Goal: Find specific page/section: Find specific page/section

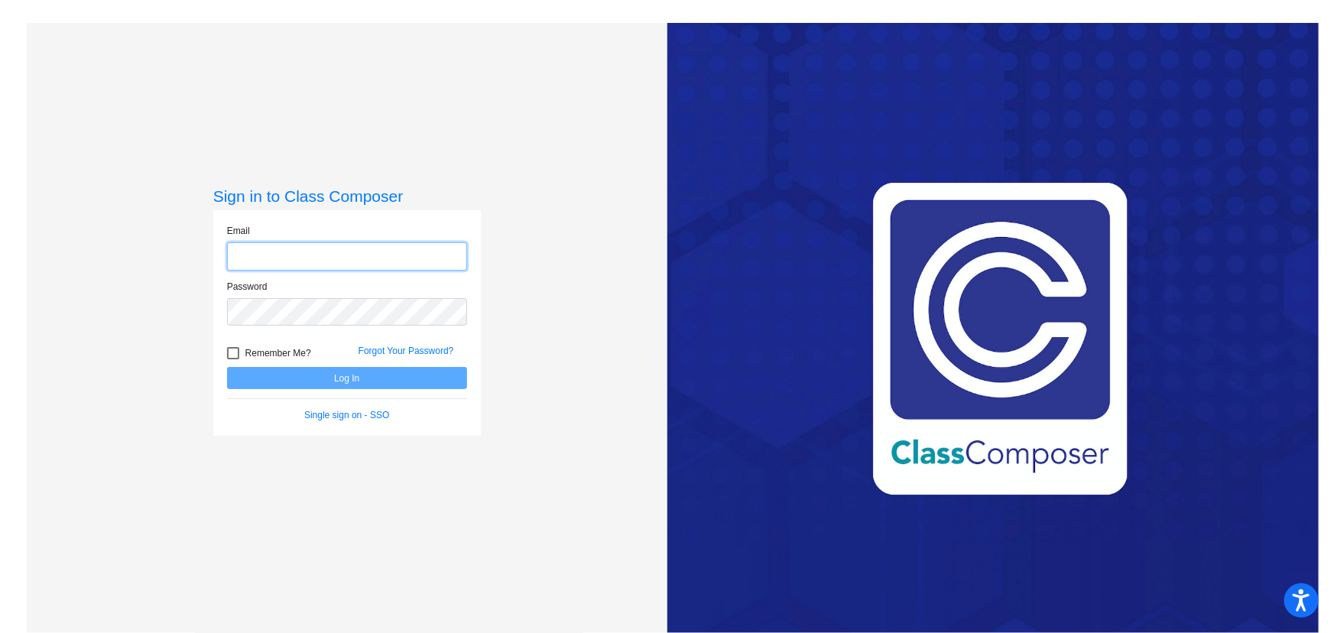
type input "[PERSON_NAME][EMAIL_ADDRESS][PERSON_NAME][DOMAIN_NAME]"
drag, startPoint x: 287, startPoint y: 378, endPoint x: 170, endPoint y: 397, distance: 119.4
click at [287, 378] on button "Log In" at bounding box center [347, 378] width 240 height 22
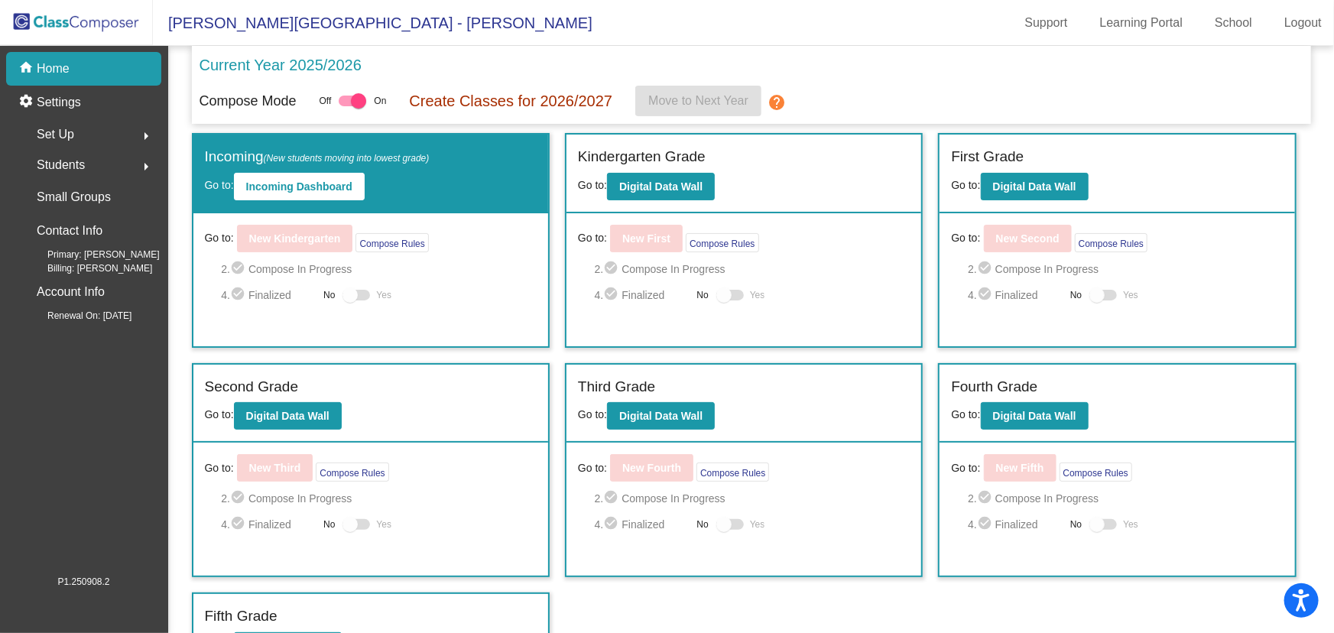
scroll to position [38, 0]
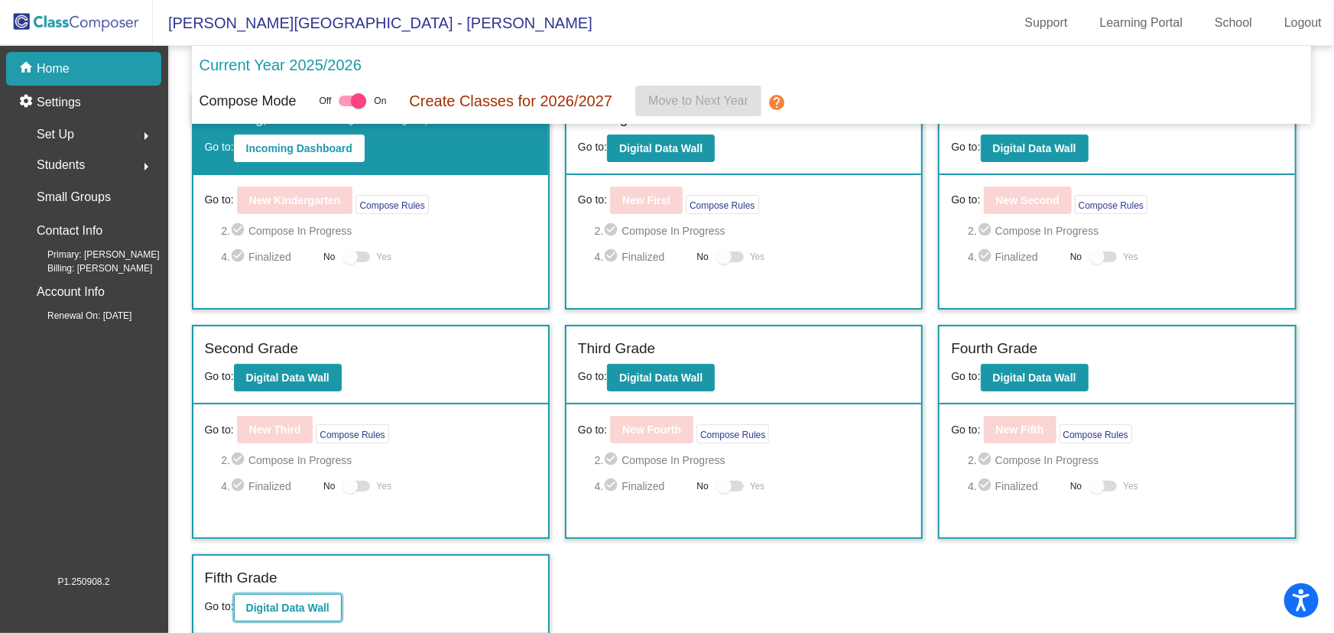
click at [301, 604] on b "Digital Data Wall" at bounding box center [287, 608] width 83 height 12
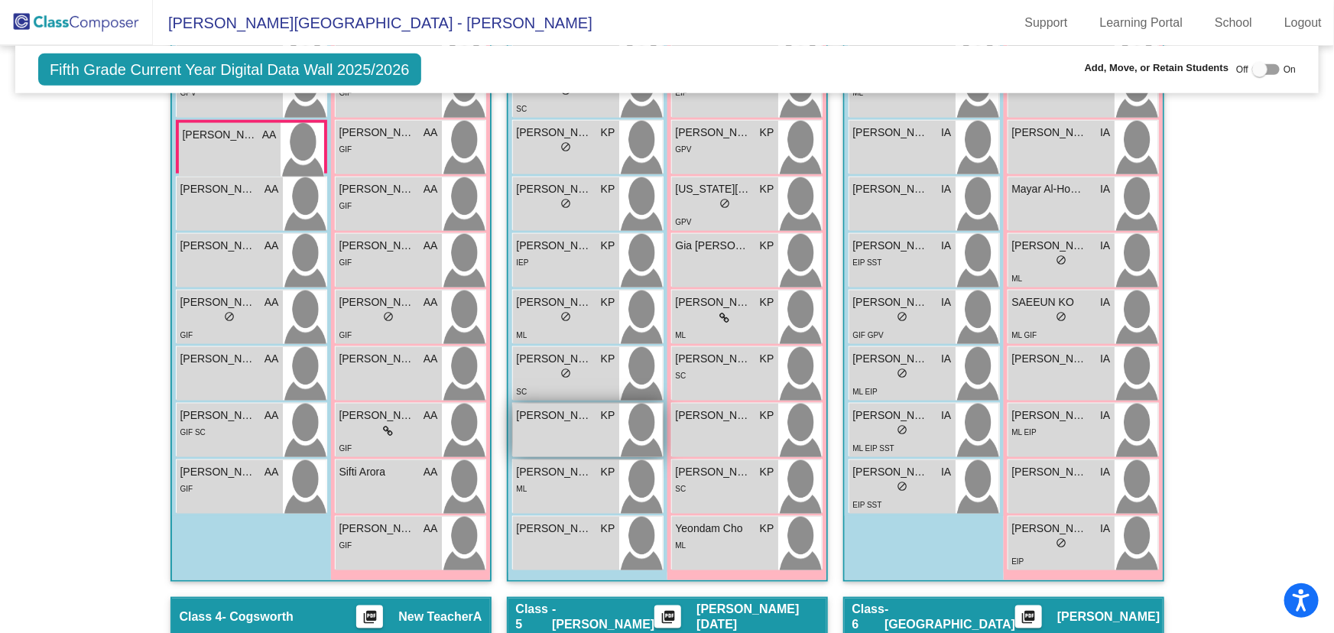
scroll to position [695, 0]
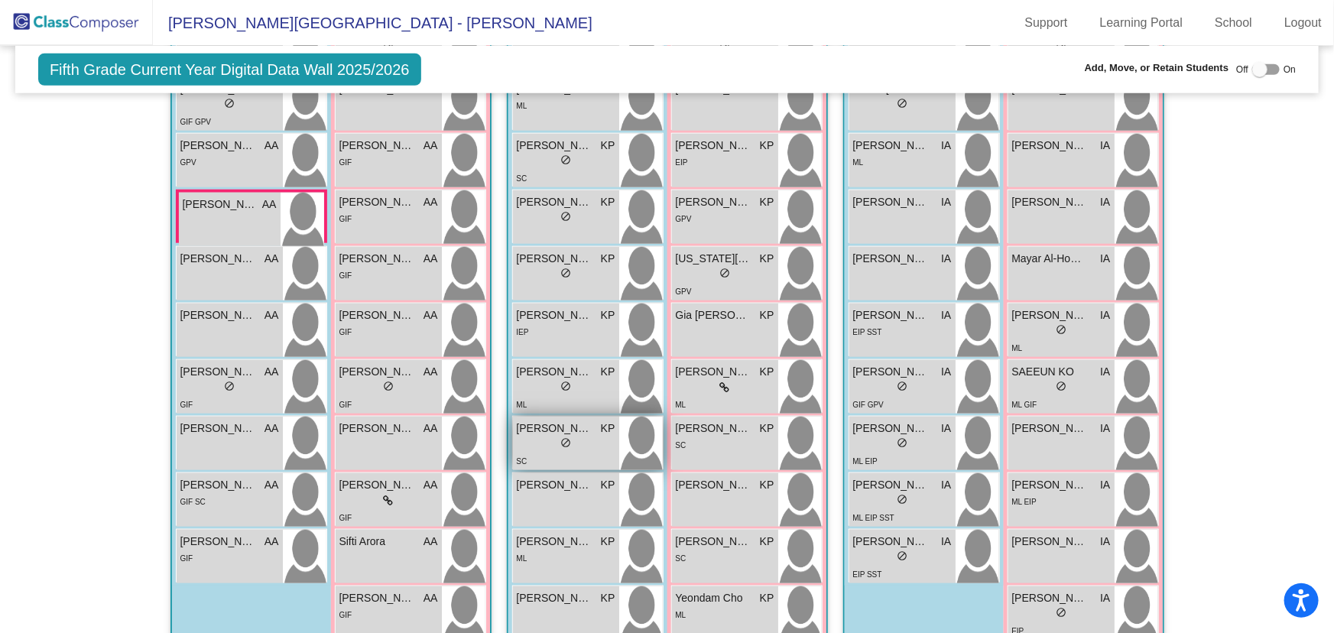
click at [518, 430] on span "[PERSON_NAME]" at bounding box center [555, 428] width 76 height 16
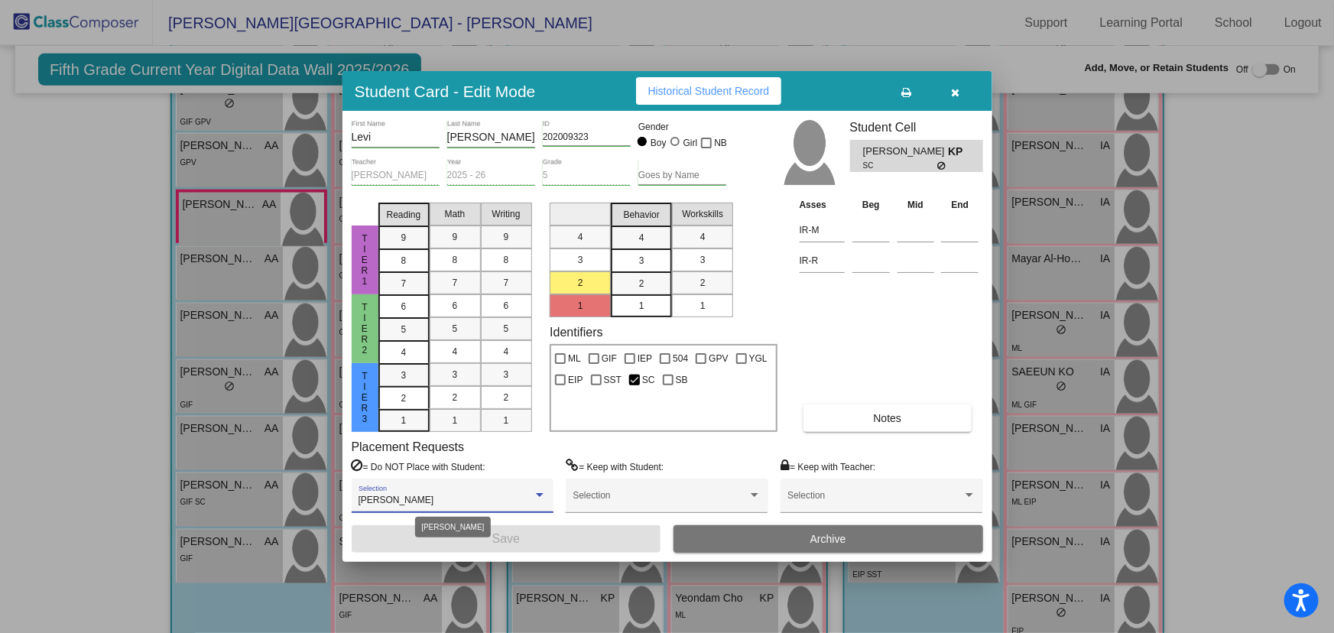
click at [541, 494] on div at bounding box center [540, 496] width 8 height 4
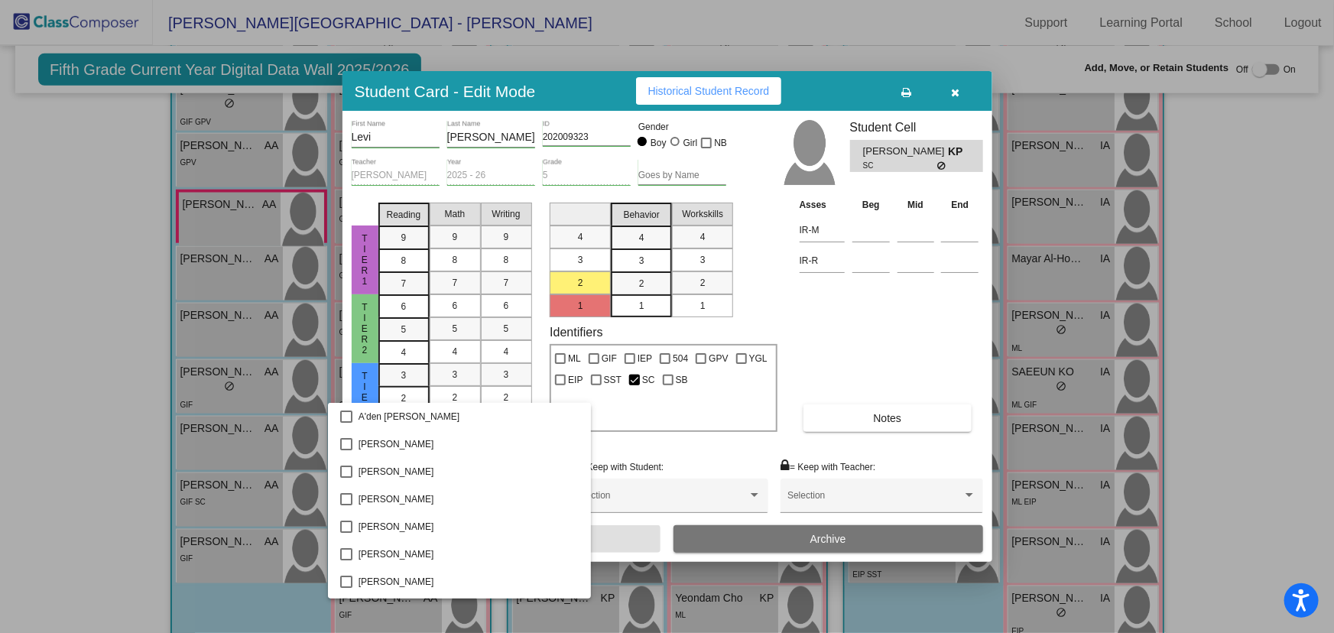
scroll to position [1374, 0]
click at [848, 451] on div at bounding box center [667, 316] width 1334 height 633
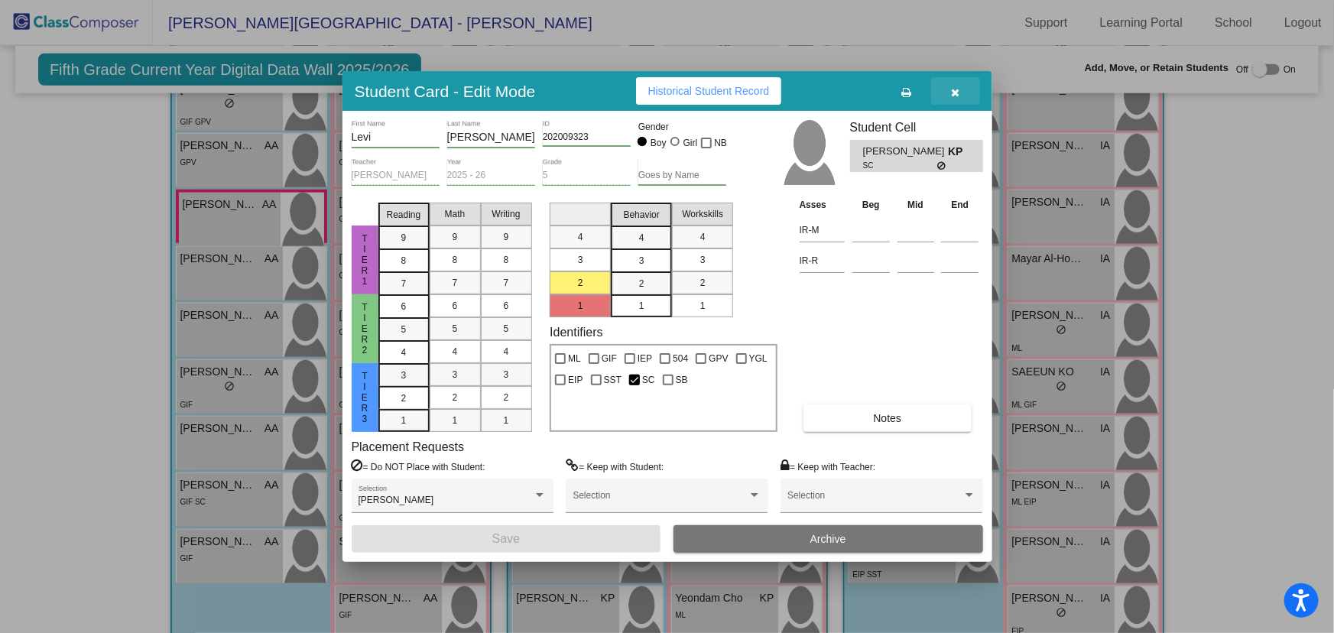
click at [955, 95] on icon "button" at bounding box center [955, 92] width 8 height 11
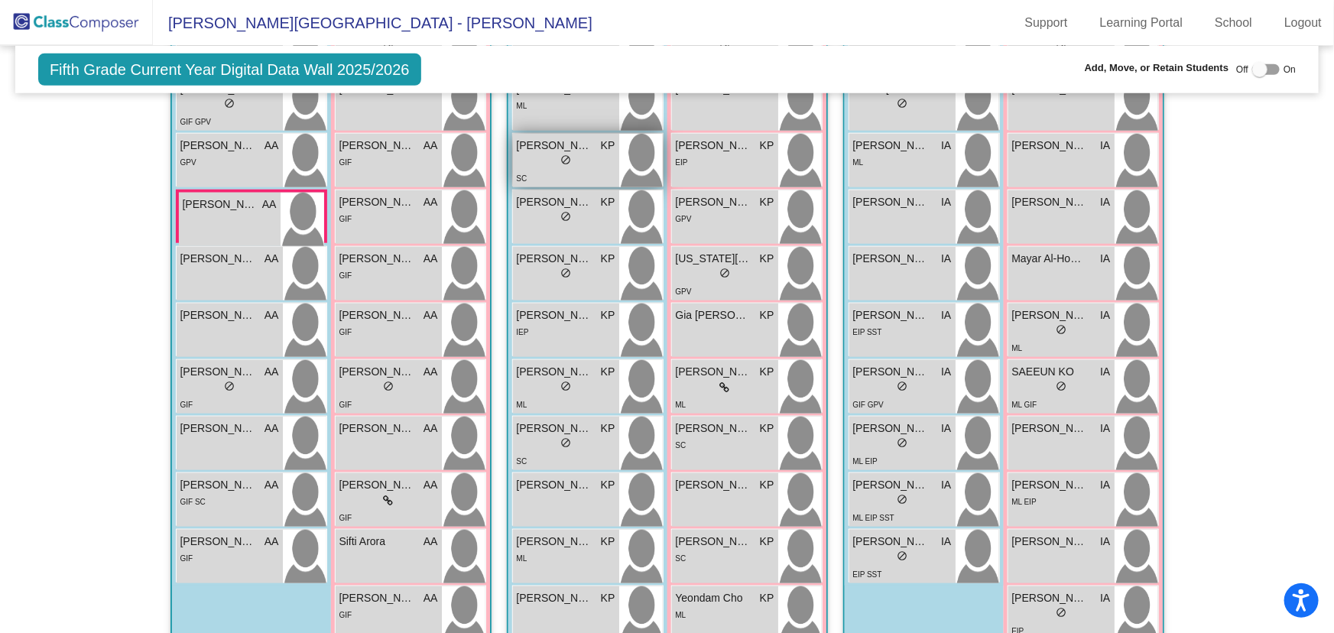
click at [540, 154] on div "lock do_not_disturb_alt" at bounding box center [566, 162] width 99 height 16
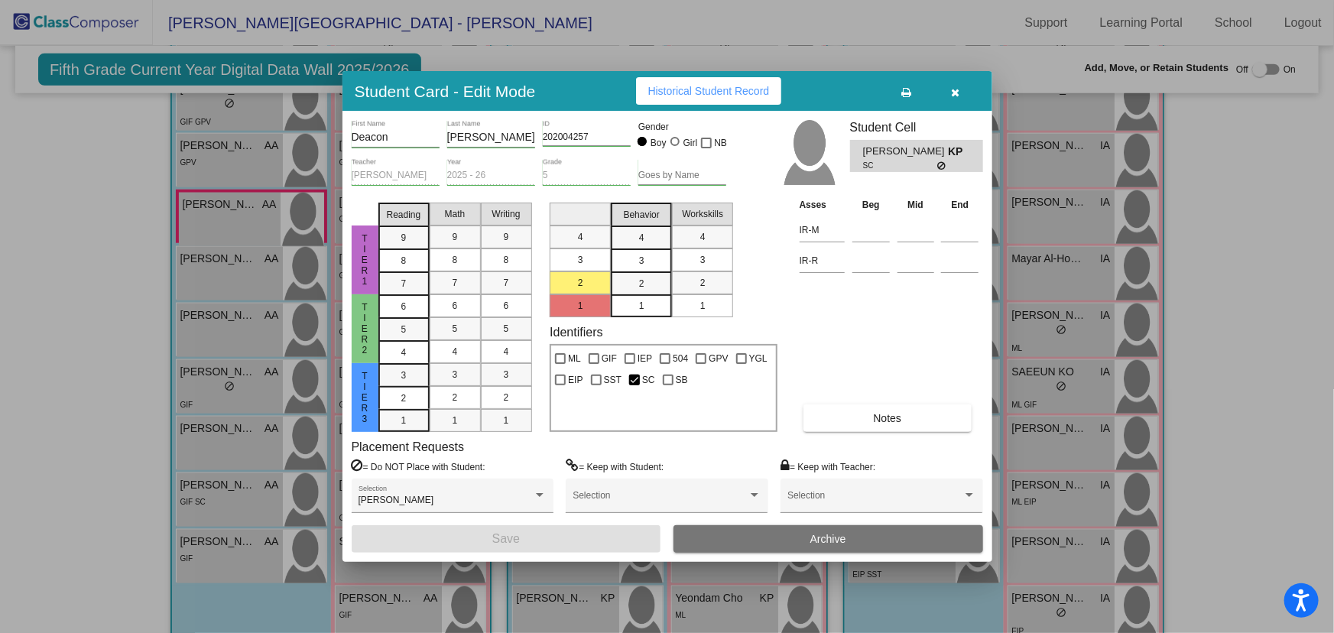
click at [960, 84] on button "button" at bounding box center [955, 91] width 49 height 28
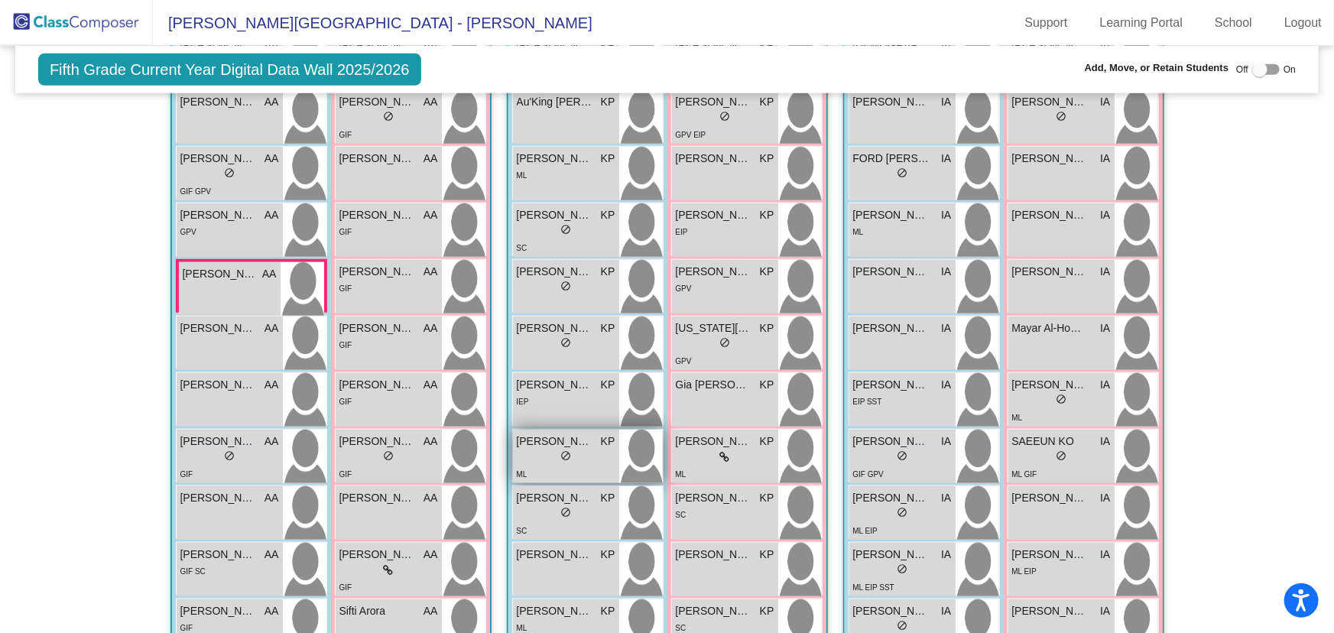
scroll to position [556, 0]
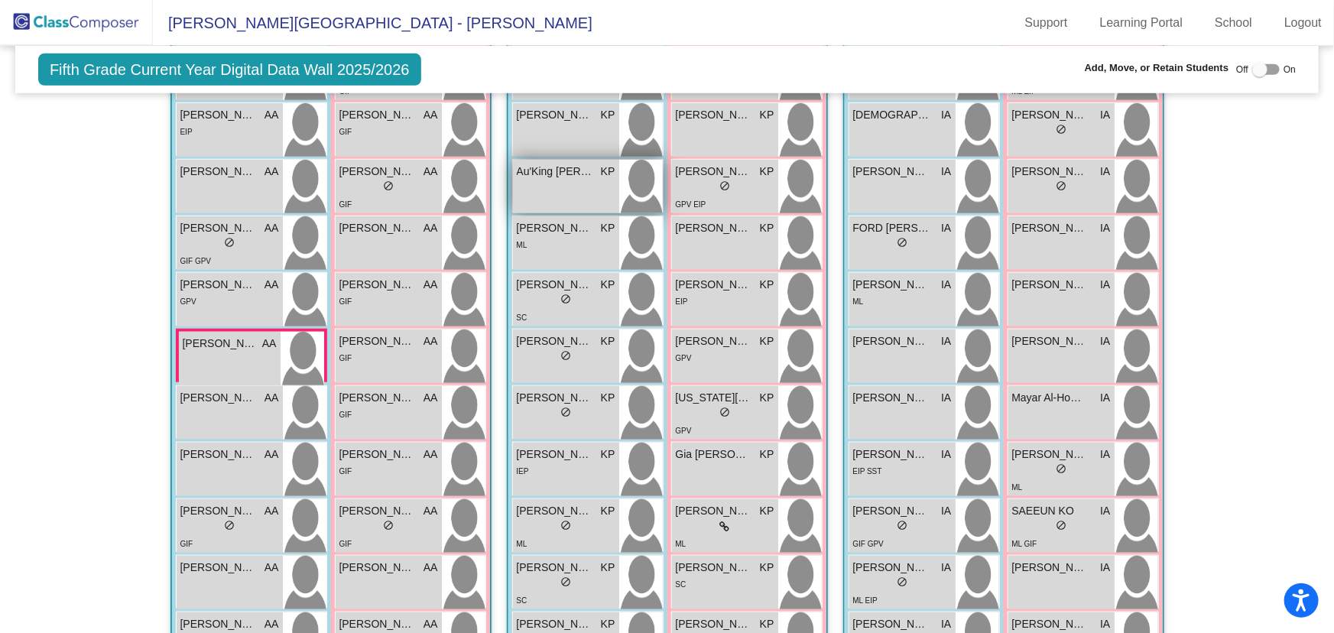
click at [534, 175] on span "Au'King [PERSON_NAME]" at bounding box center [555, 172] width 76 height 16
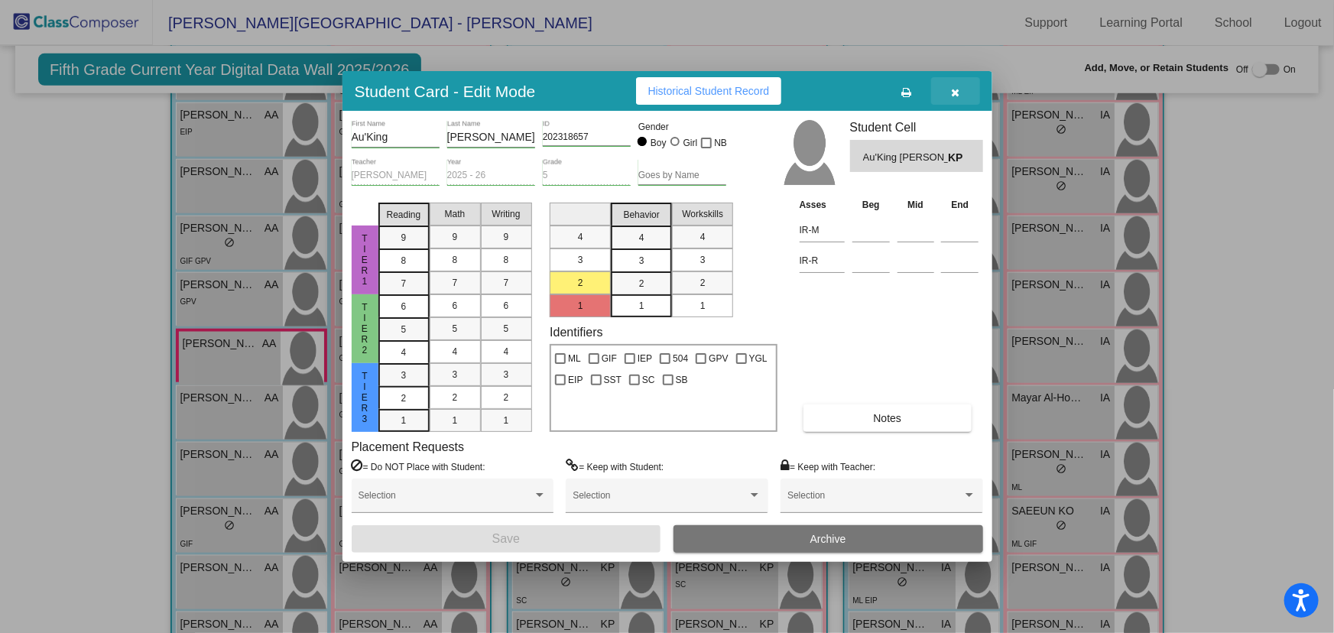
click at [951, 93] on icon "button" at bounding box center [955, 92] width 8 height 11
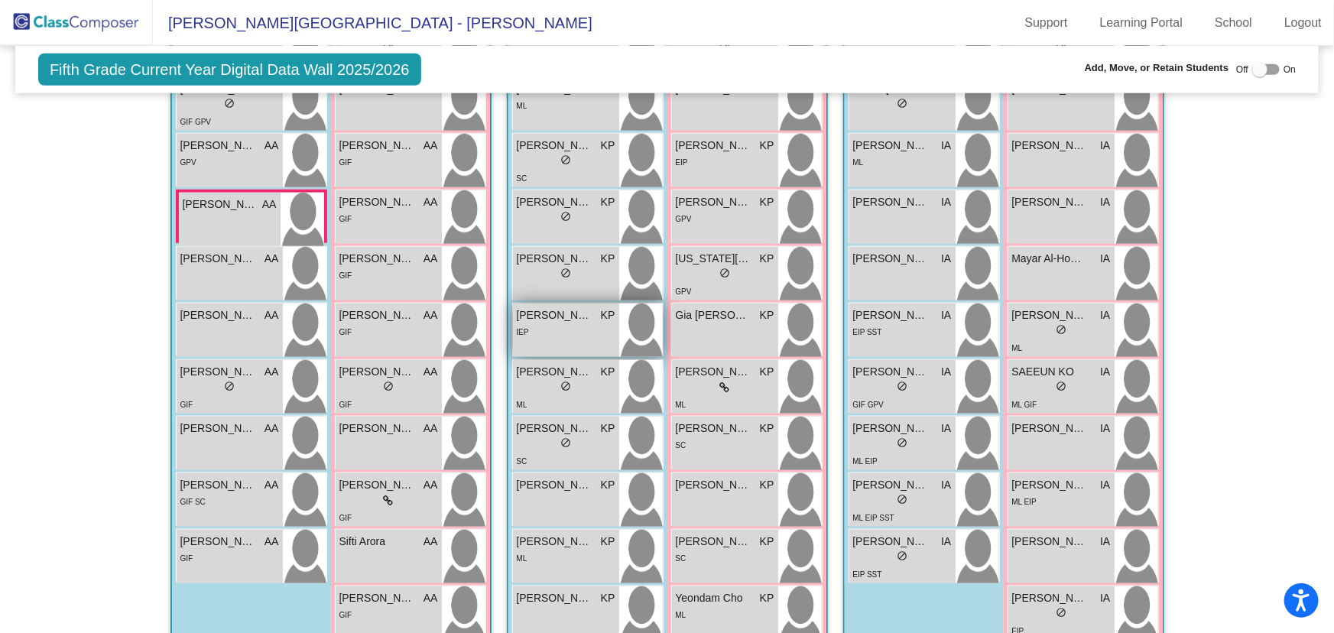
scroll to position [208, 0]
